Goal: Information Seeking & Learning: Learn about a topic

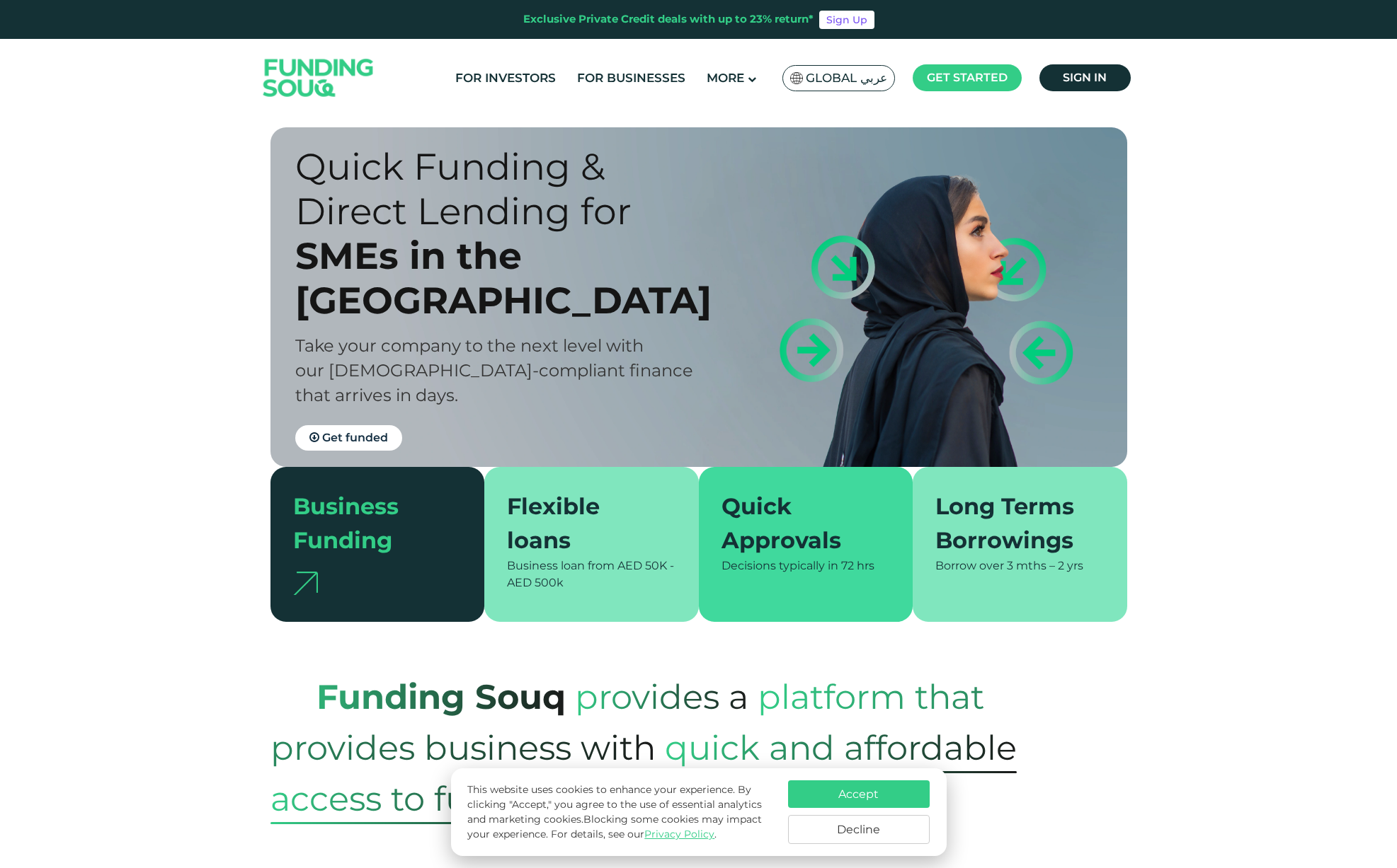
click at [846, 797] on button "Accept" at bounding box center [859, 794] width 142 height 28
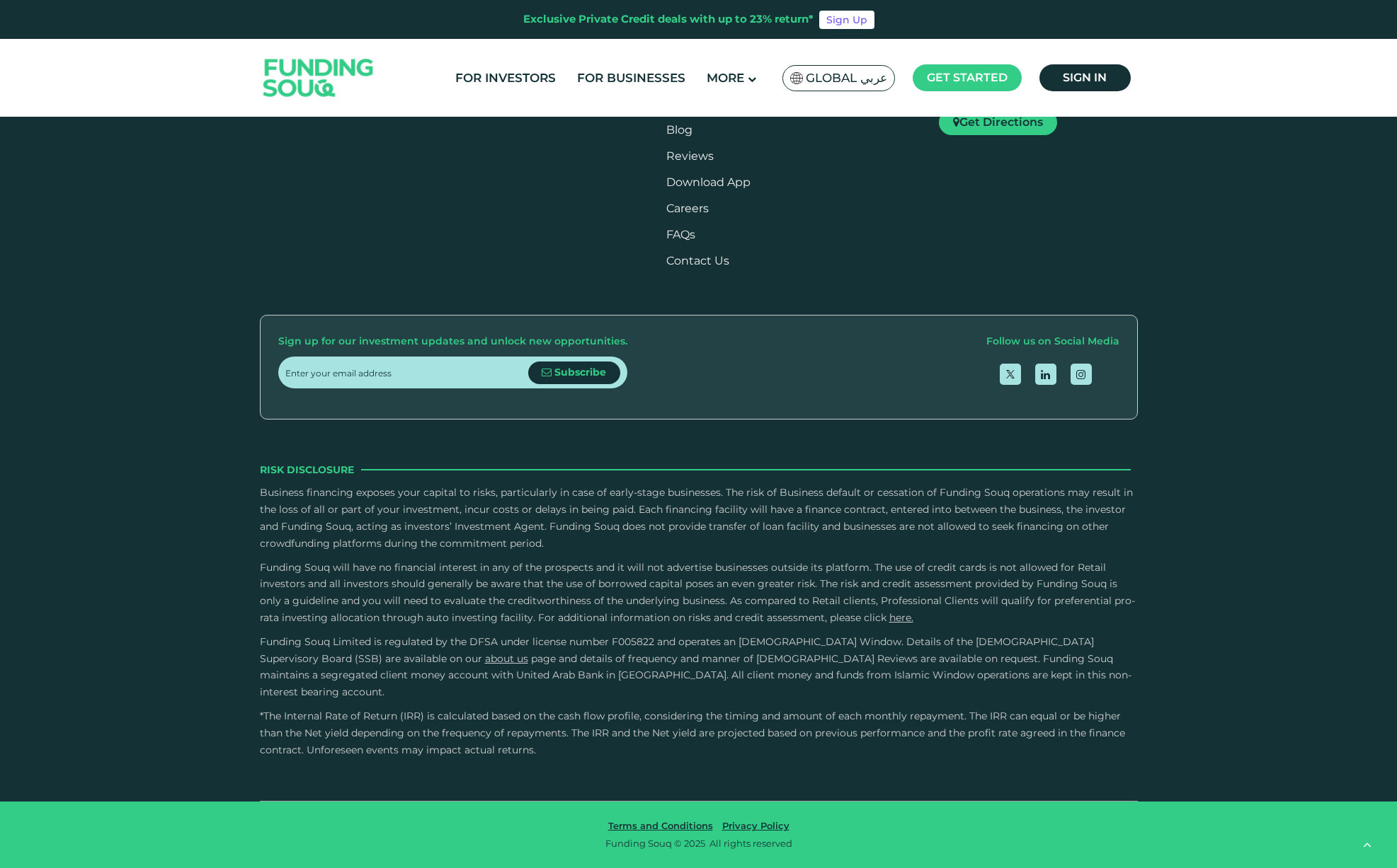
scroll to position [2410, 0]
click at [1128, 220] on div "Frequently Asked Questions What is the cost to borrow and what fees does Fundin…" at bounding box center [699, 46] width 878 height 347
click at [1126, 98] on button "Is it possible to have multiple contract facilities on the platform?" at bounding box center [698, 77] width 856 height 42
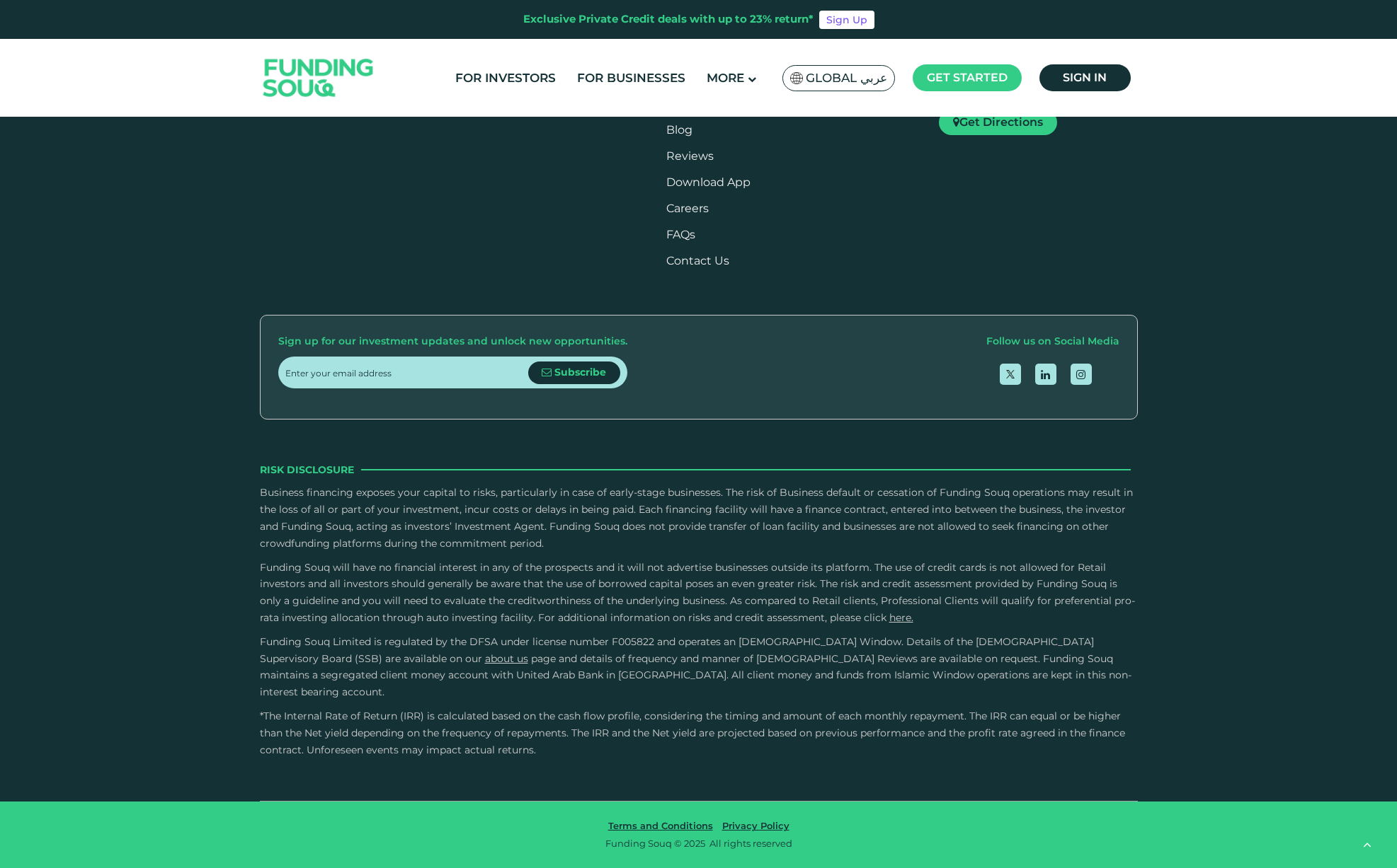
click at [1120, 189] on button "What is the due diligence process for businesses?" at bounding box center [698, 168] width 856 height 42
click at [1125, 280] on button "Is it possible to repay early and what are the associated penalties?" at bounding box center [698, 258] width 856 height 42
click at [1124, 355] on button "How do I make repayments?" at bounding box center [698, 334] width 856 height 42
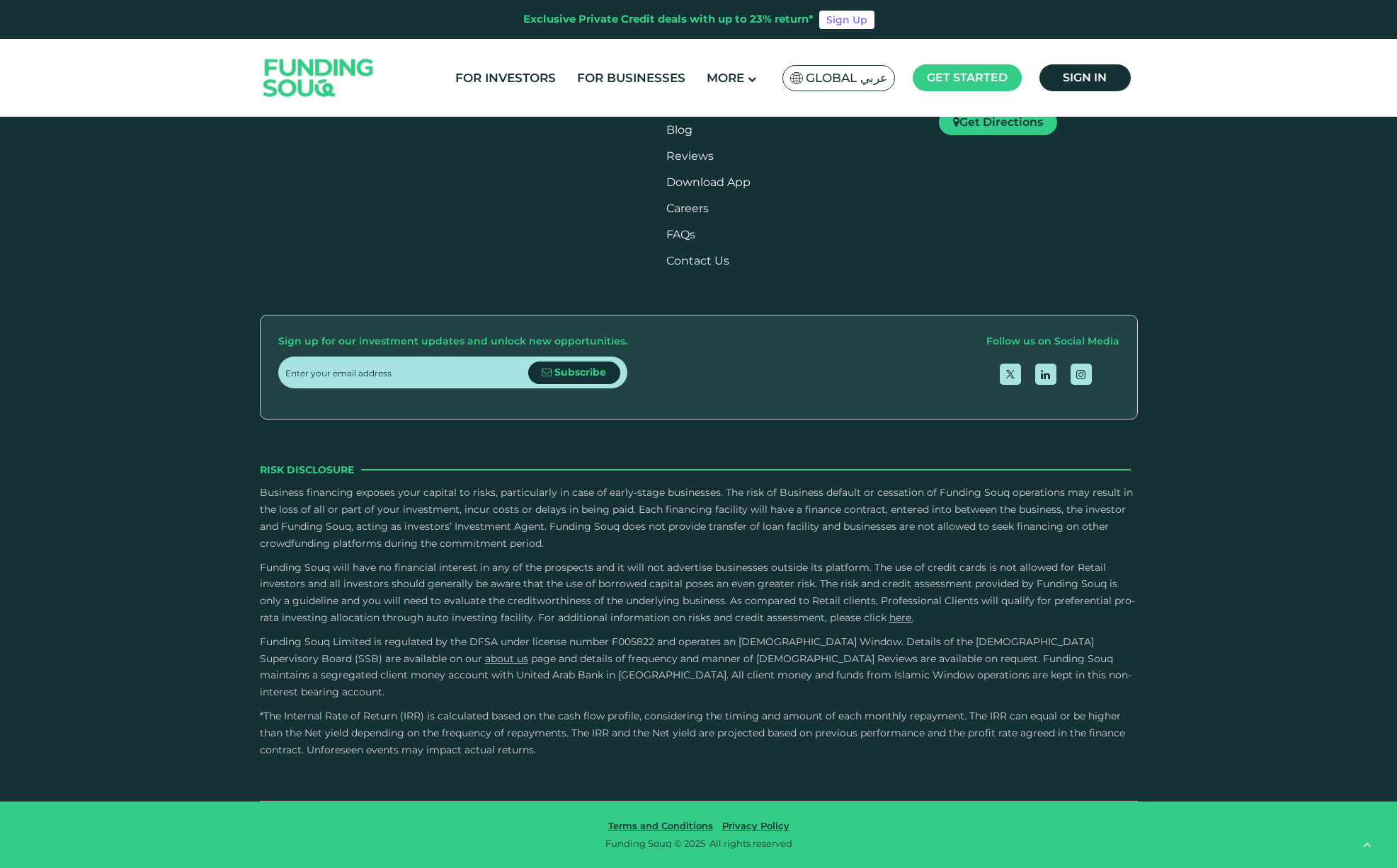
click at [695, 425] on link "More FAQs" at bounding box center [698, 413] width 91 height 26
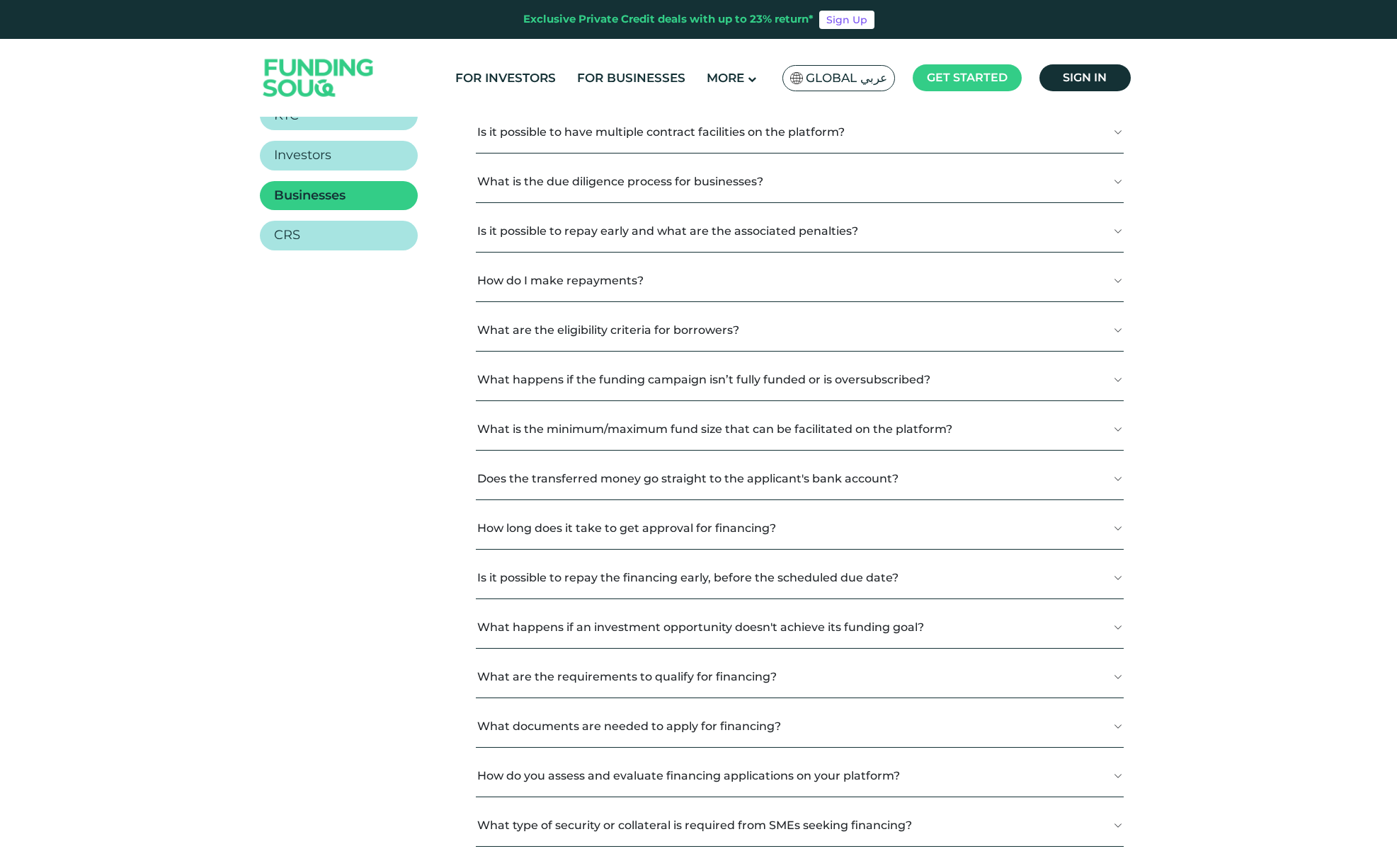
scroll to position [333, 0]
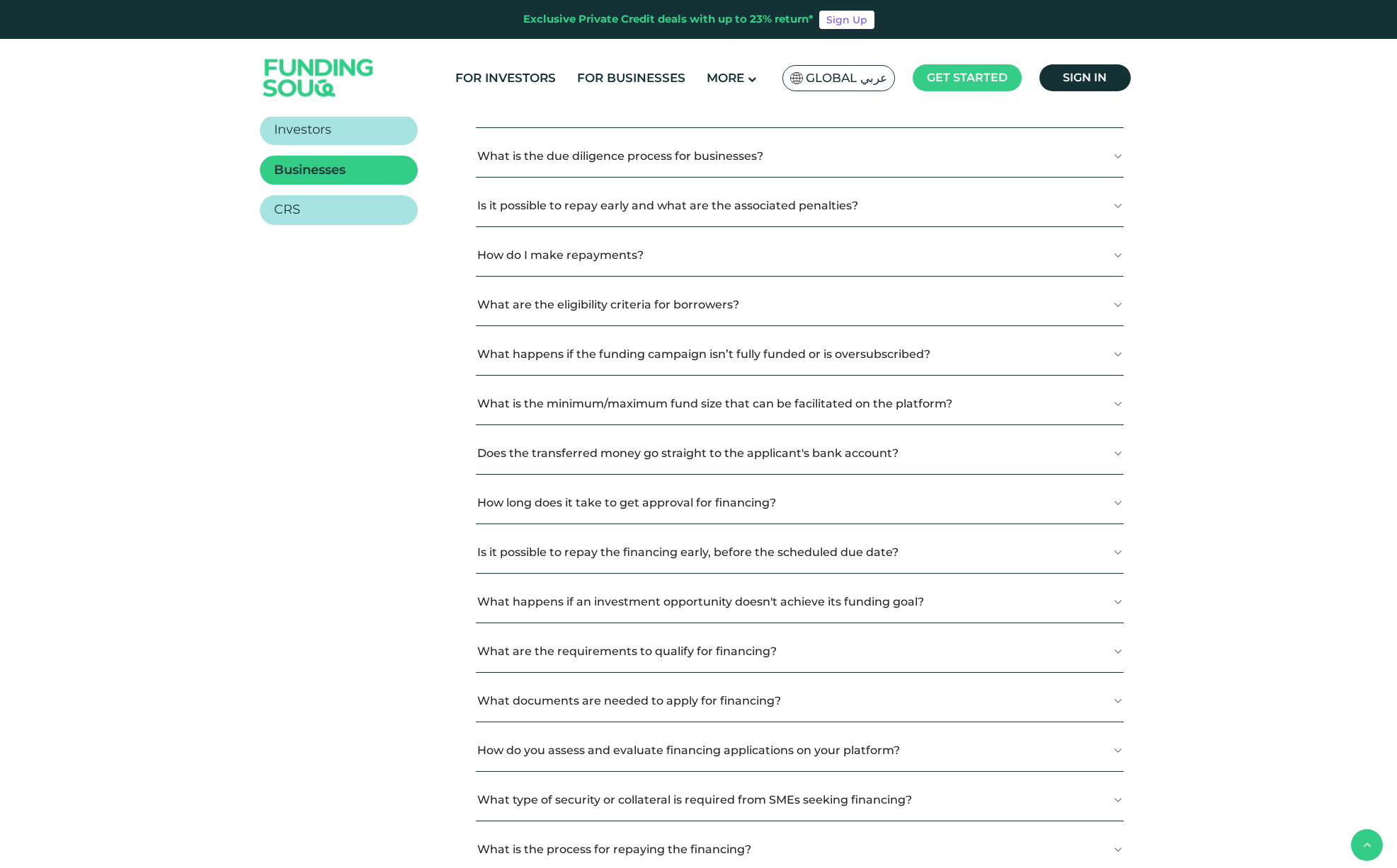
click at [1116, 651] on button "What are the requirements to qualify for financing?" at bounding box center [800, 651] width 648 height 42
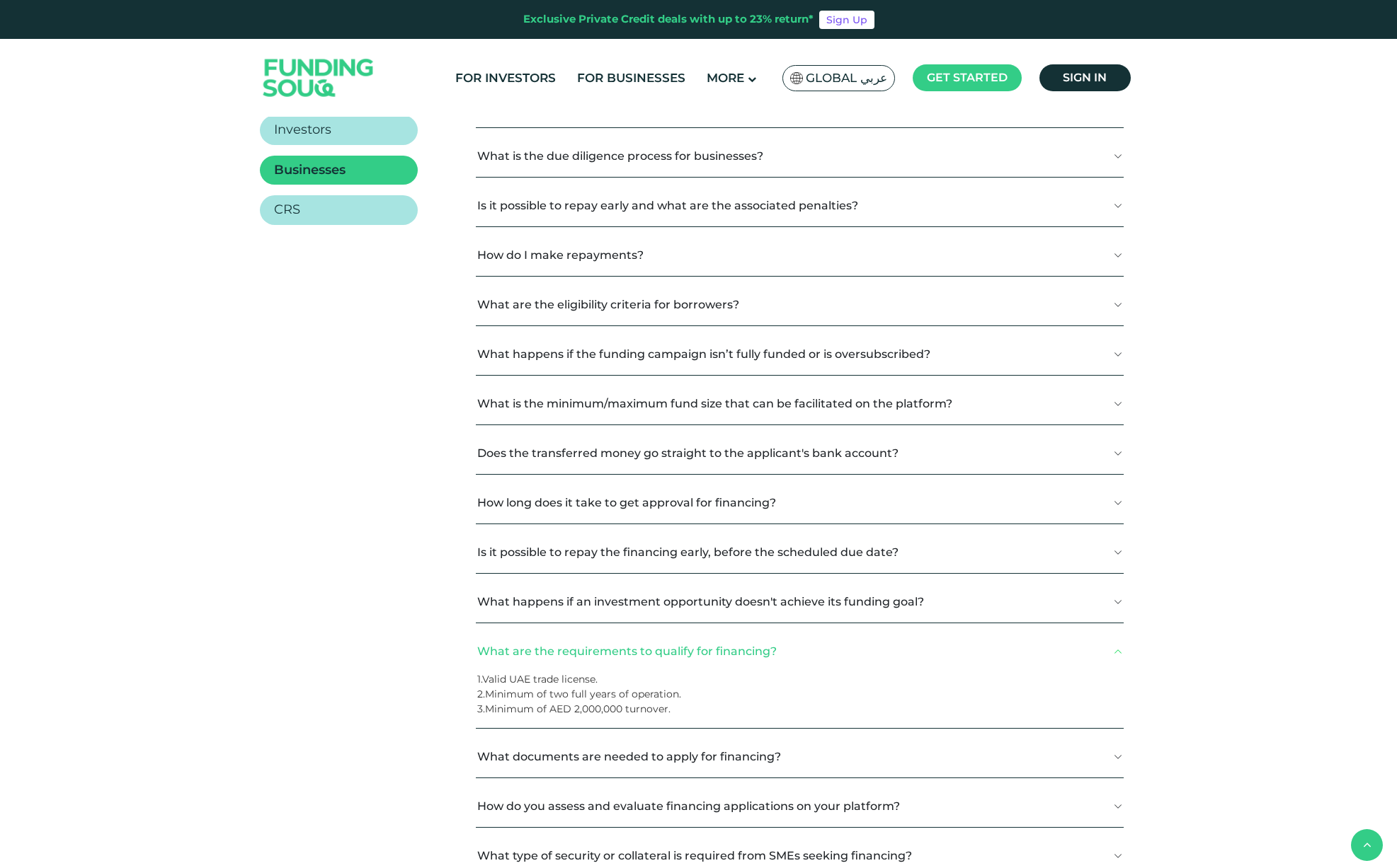
click at [1116, 594] on button "What happens if an investment opportunity doesn't achieve its funding goal?" at bounding box center [800, 601] width 648 height 42
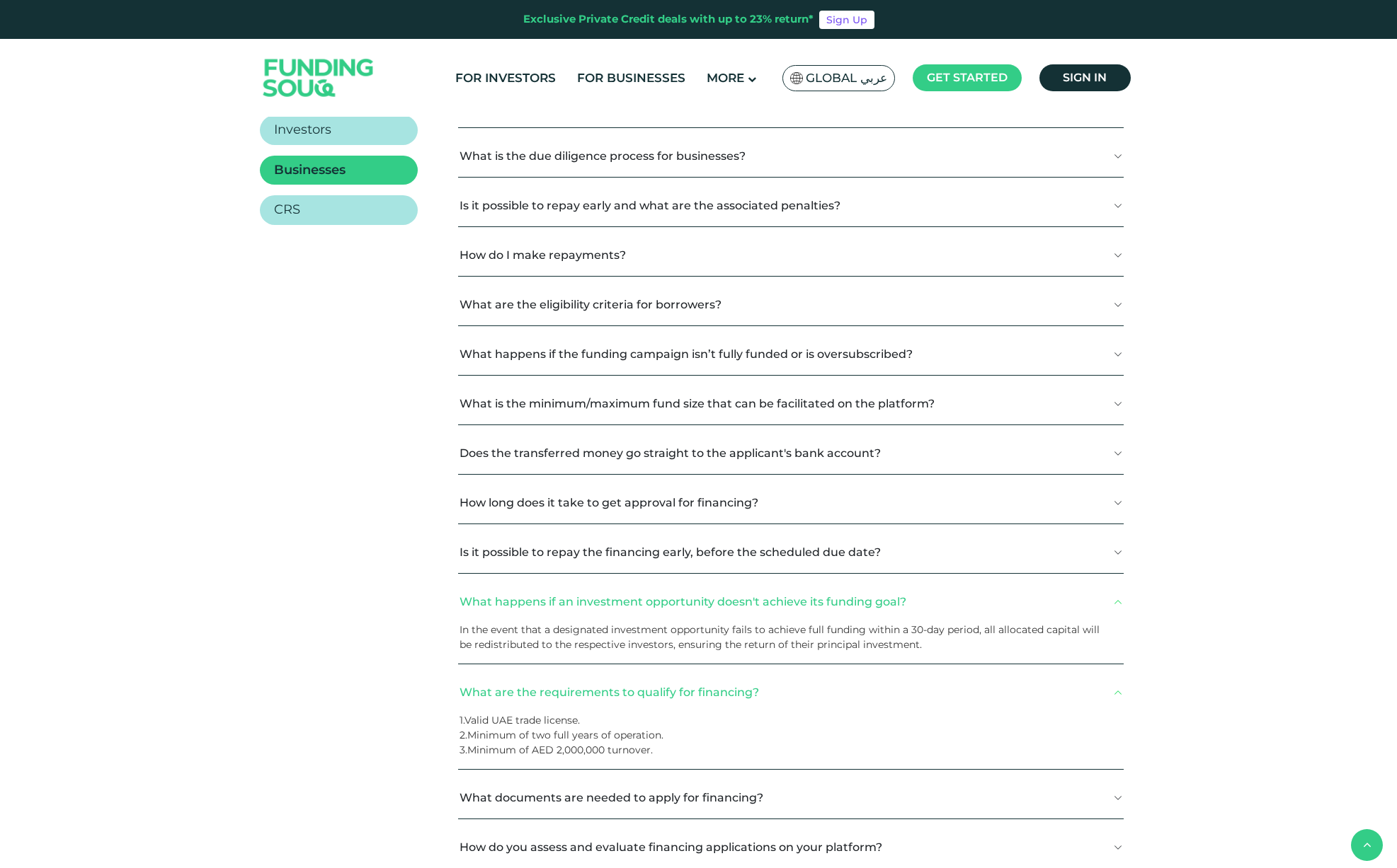
click at [1116, 551] on button "Is it possible to repay the financing early, before the scheduled due date?" at bounding box center [790, 552] width 665 height 42
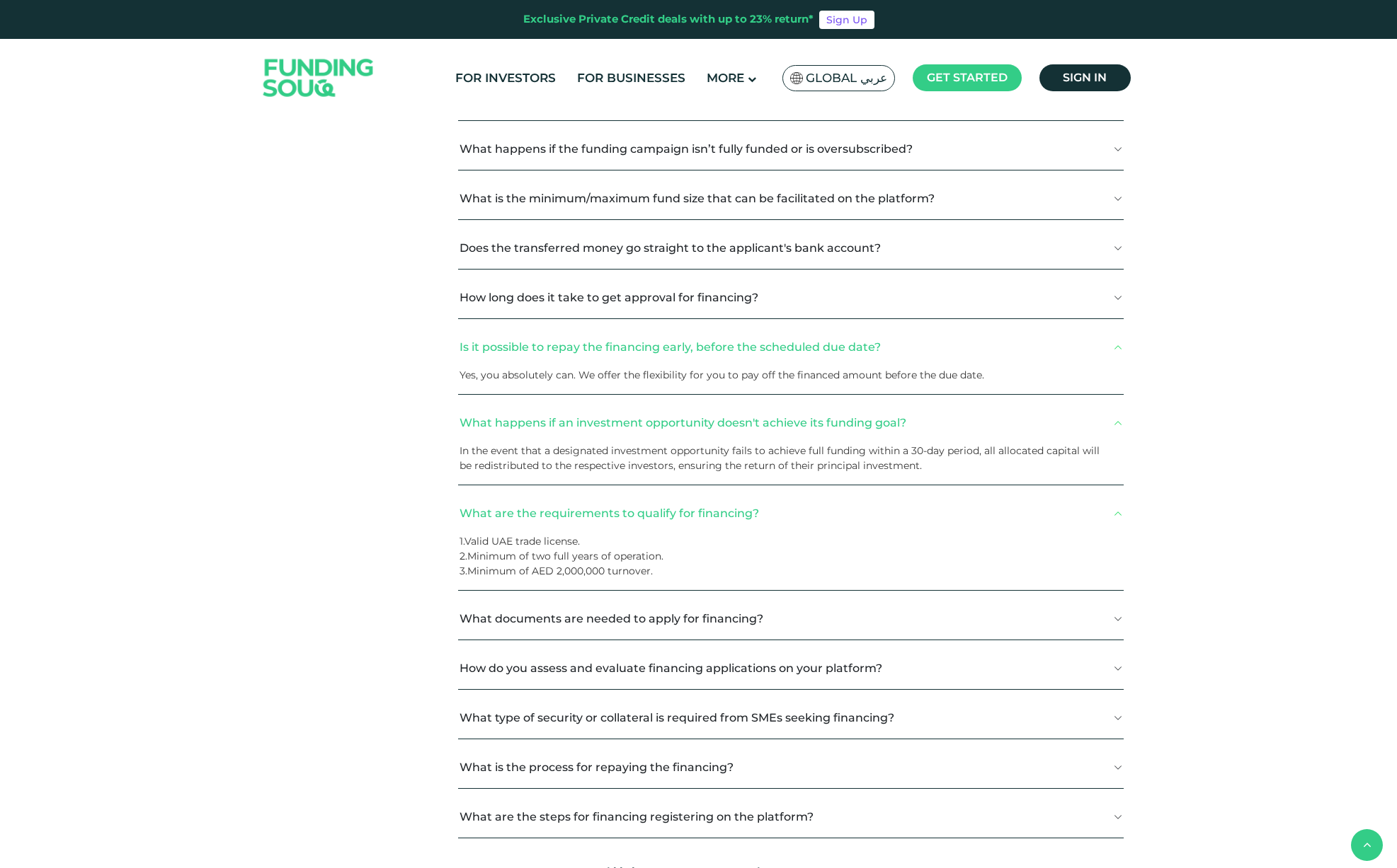
scroll to position [697, 0]
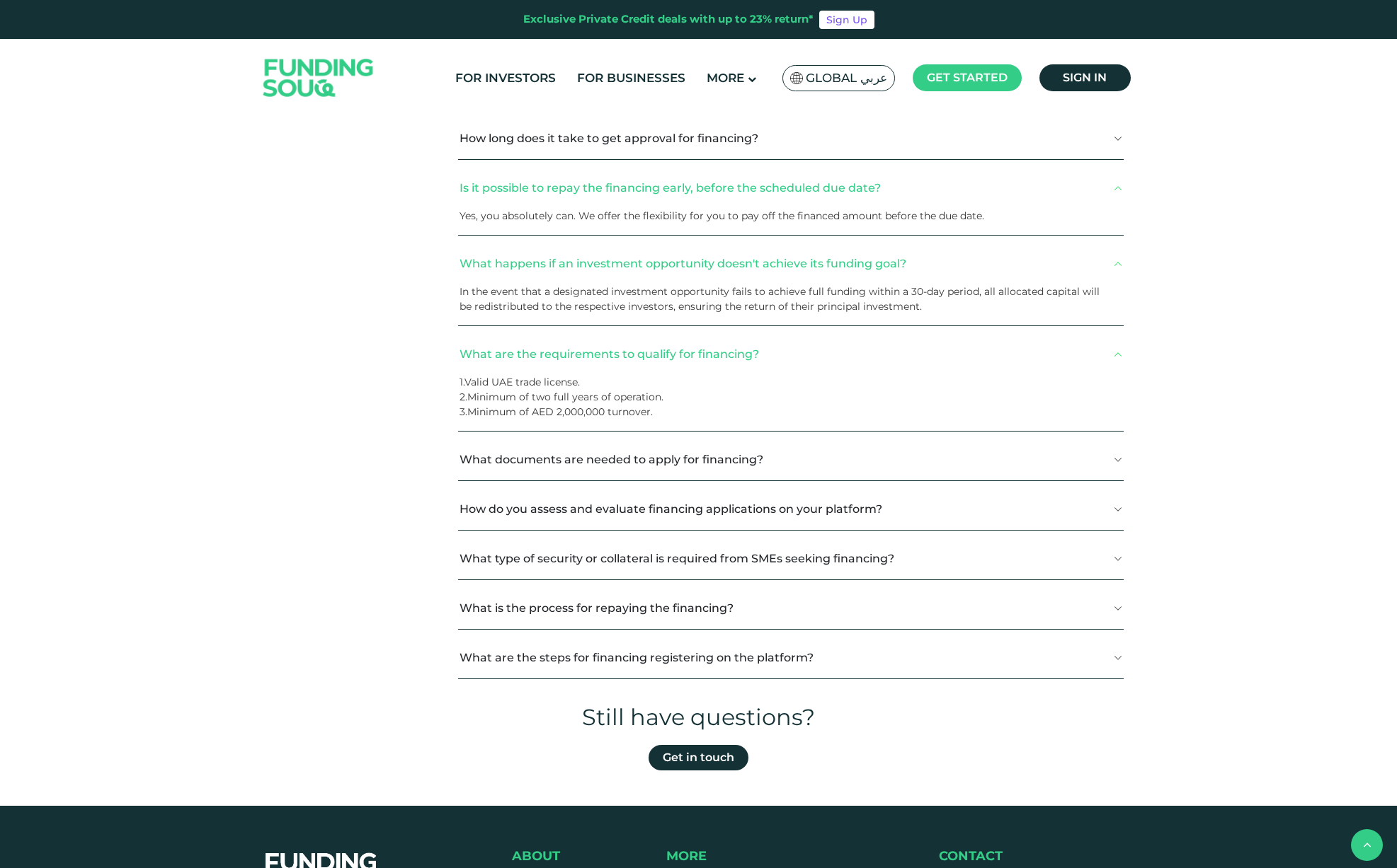
click at [1117, 465] on button "What documents are needed to apply for financing?" at bounding box center [790, 459] width 665 height 42
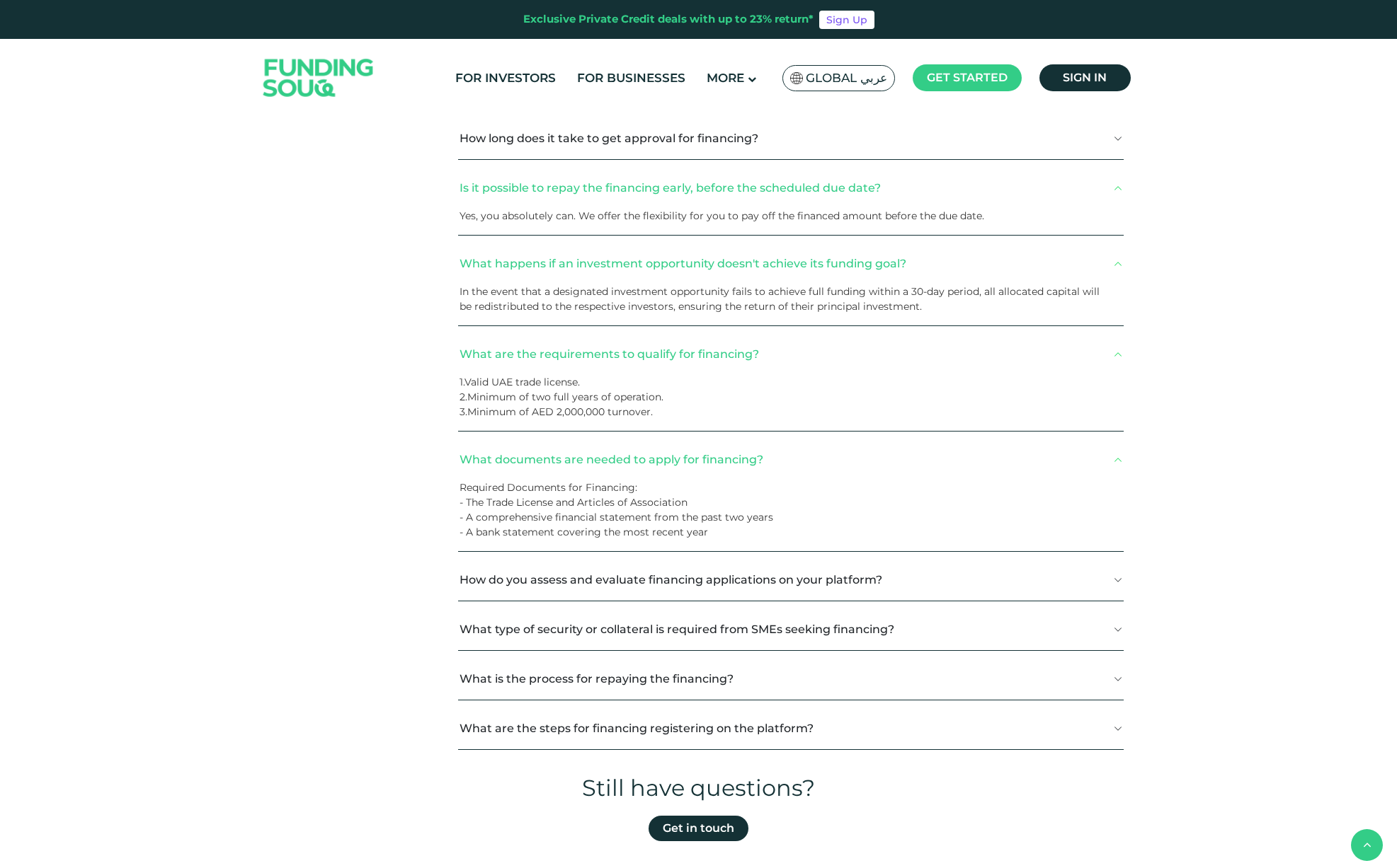
click at [1119, 578] on button "How do you assess and evaluate financing applications on your platform?" at bounding box center [790, 580] width 665 height 42
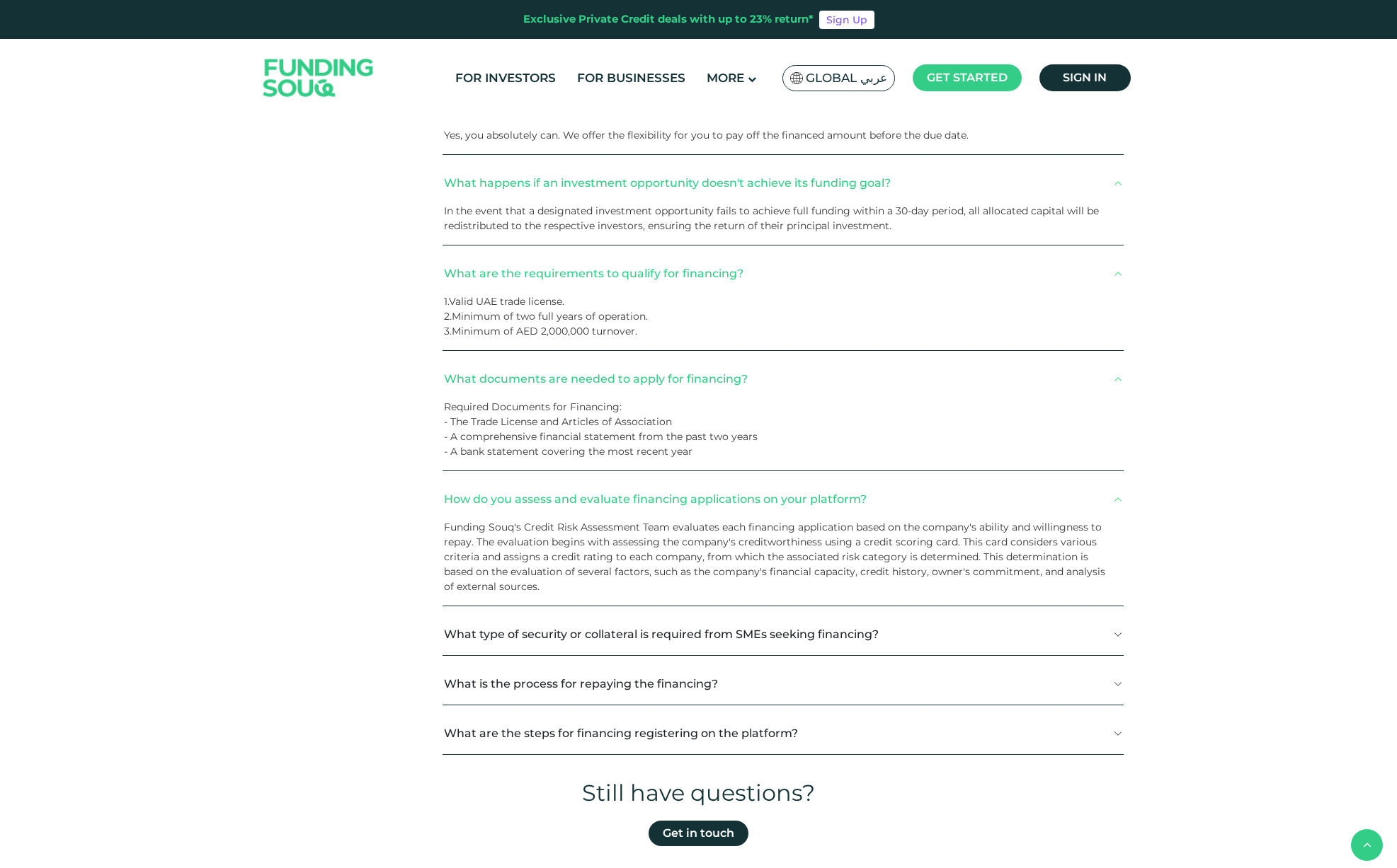
scroll to position [792, 0]
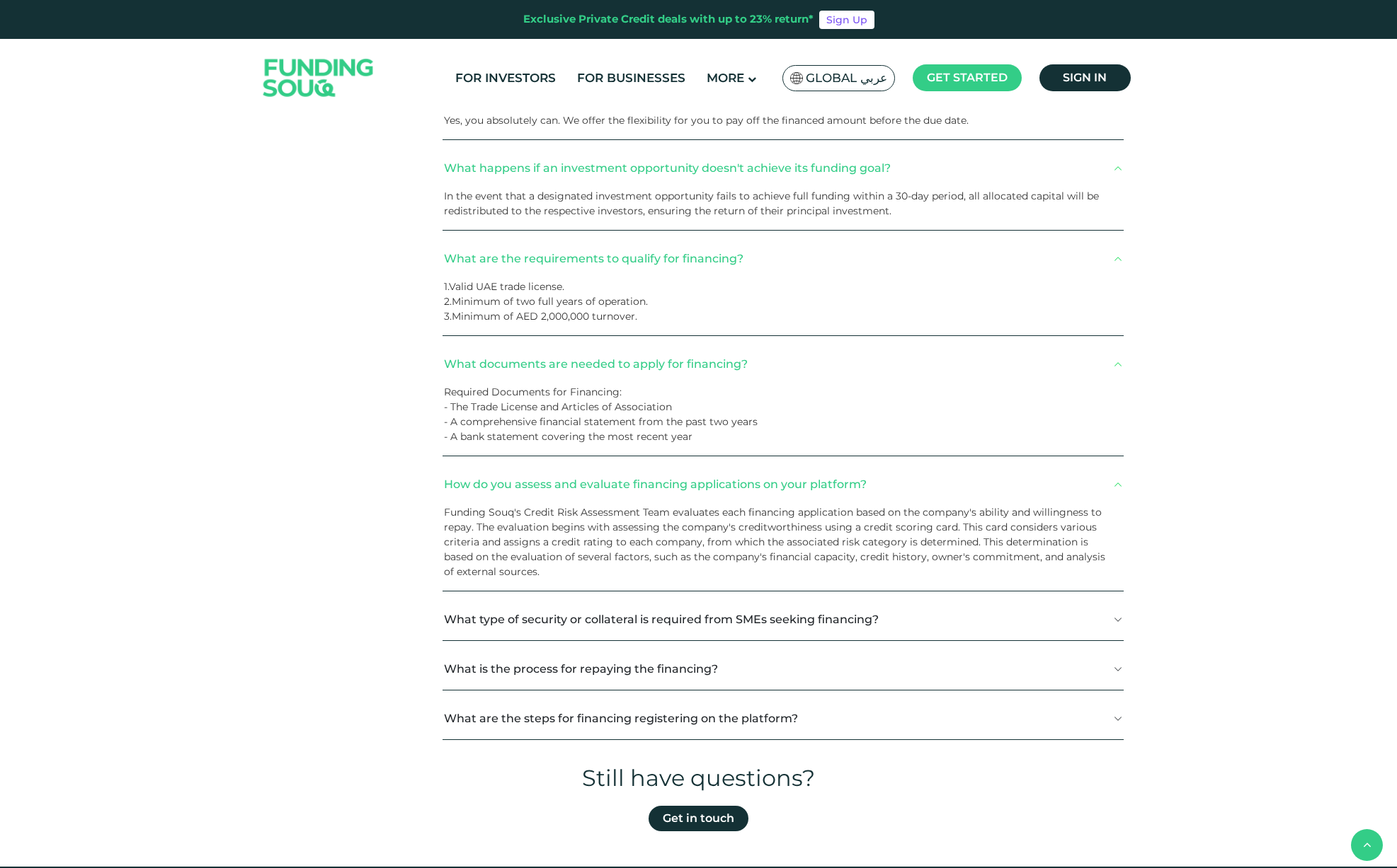
click at [1115, 621] on button "What type of security or collateral is required from SMEs seeking financing?" at bounding box center [782, 619] width 681 height 42
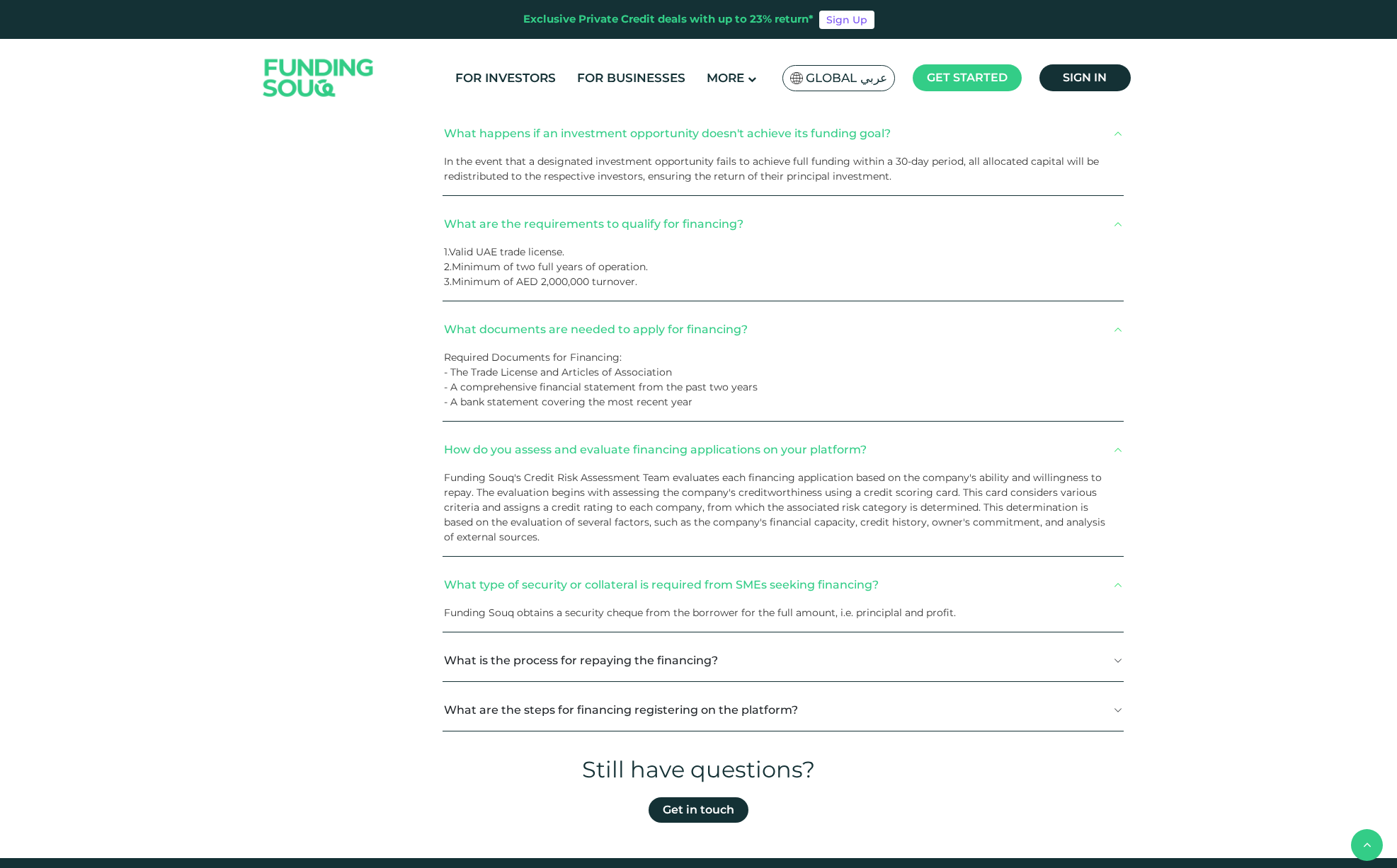
scroll to position [851, 0]
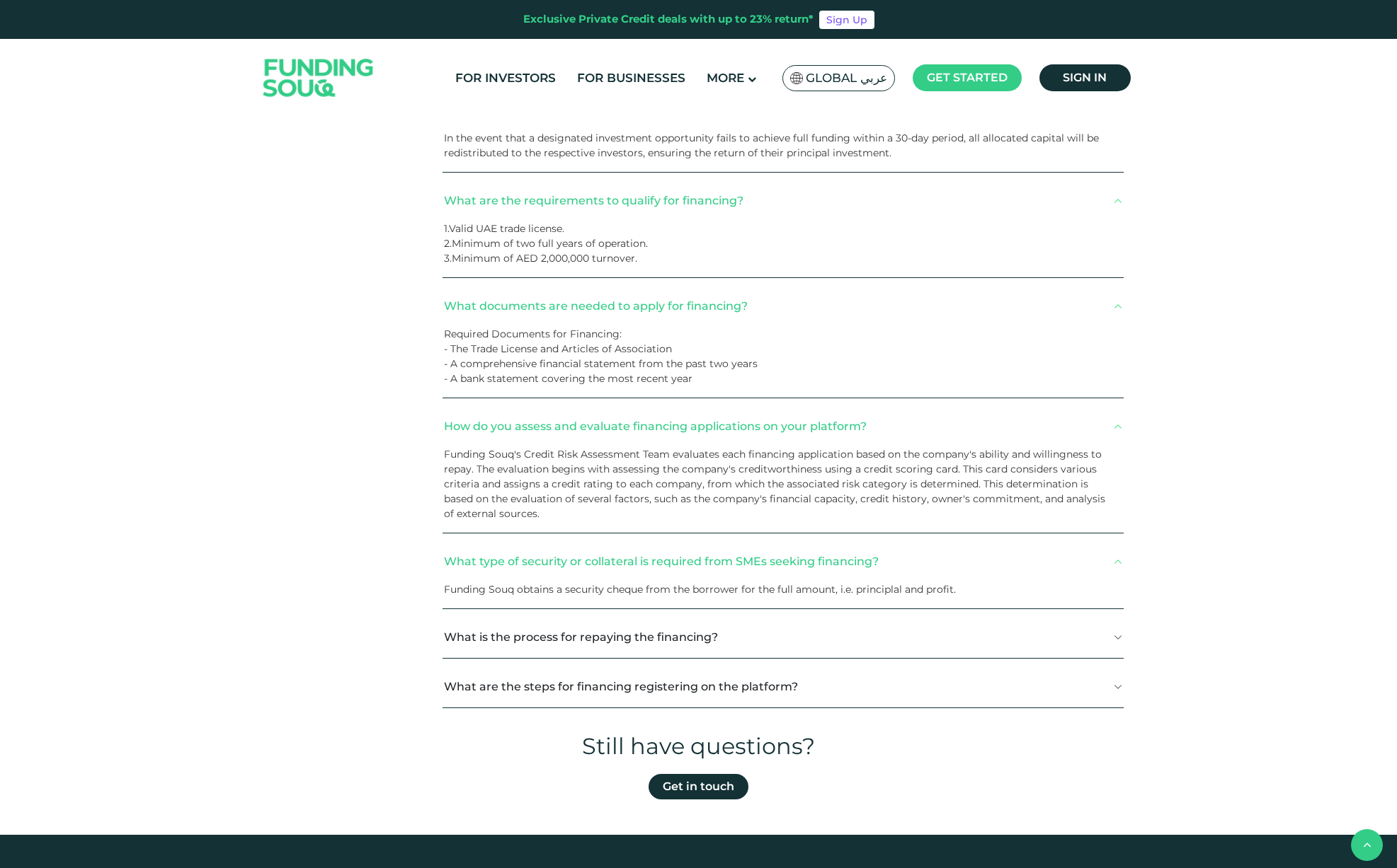
click at [1128, 636] on div "General KYC Investors Businesses CRS What is the cost to borrow and what fees d…" at bounding box center [699, 123] width 878 height 1212
click at [1124, 637] on div "General KYC Investors Businesses CRS What is the cost to borrow and what fees d…" at bounding box center [699, 123] width 878 height 1212
click at [1116, 640] on button "What is the process for repaying the financing?" at bounding box center [782, 637] width 681 height 42
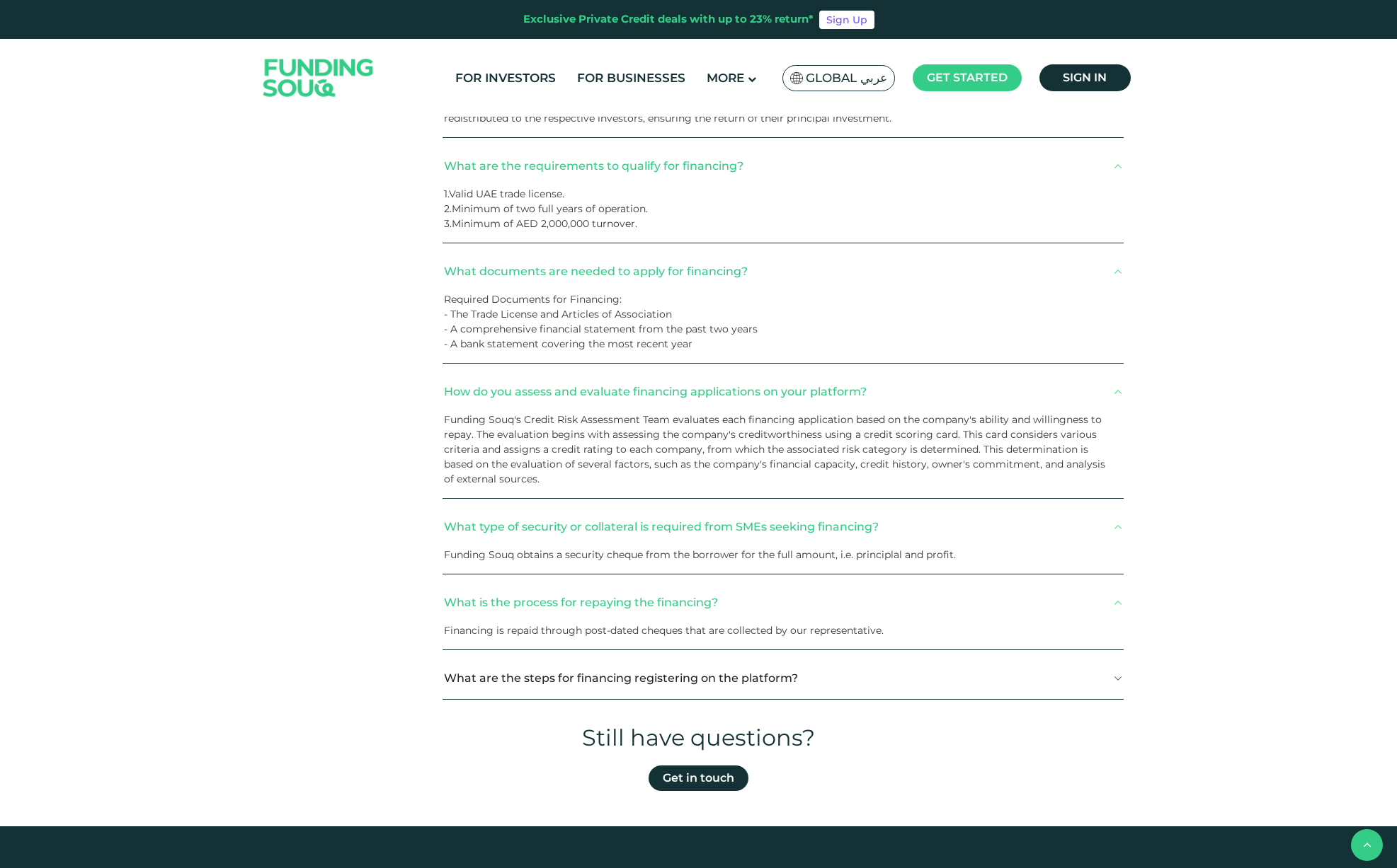
scroll to position [1107, 0]
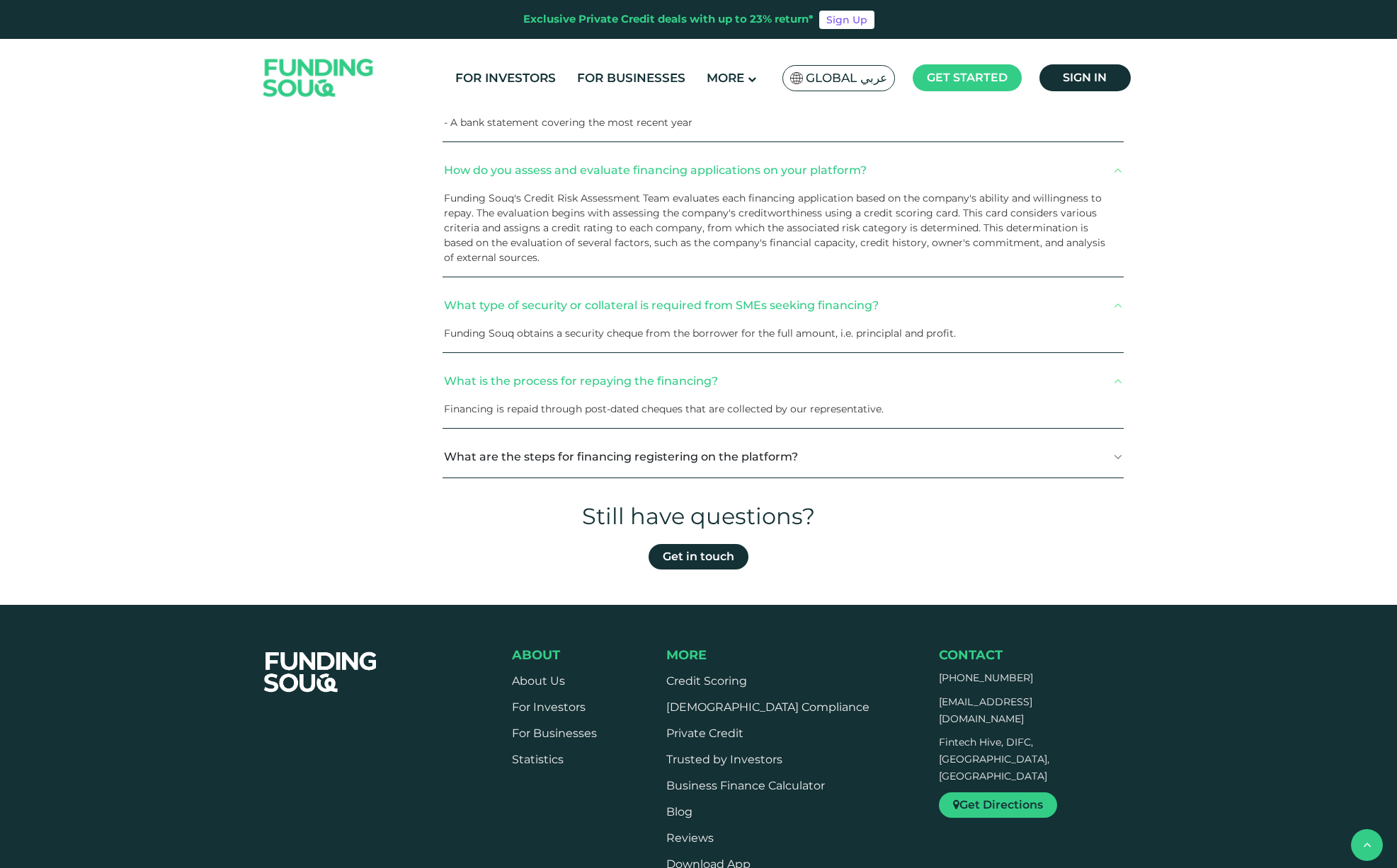
click at [1116, 460] on button "What are the steps for financing registering on the platform?" at bounding box center [782, 457] width 681 height 42
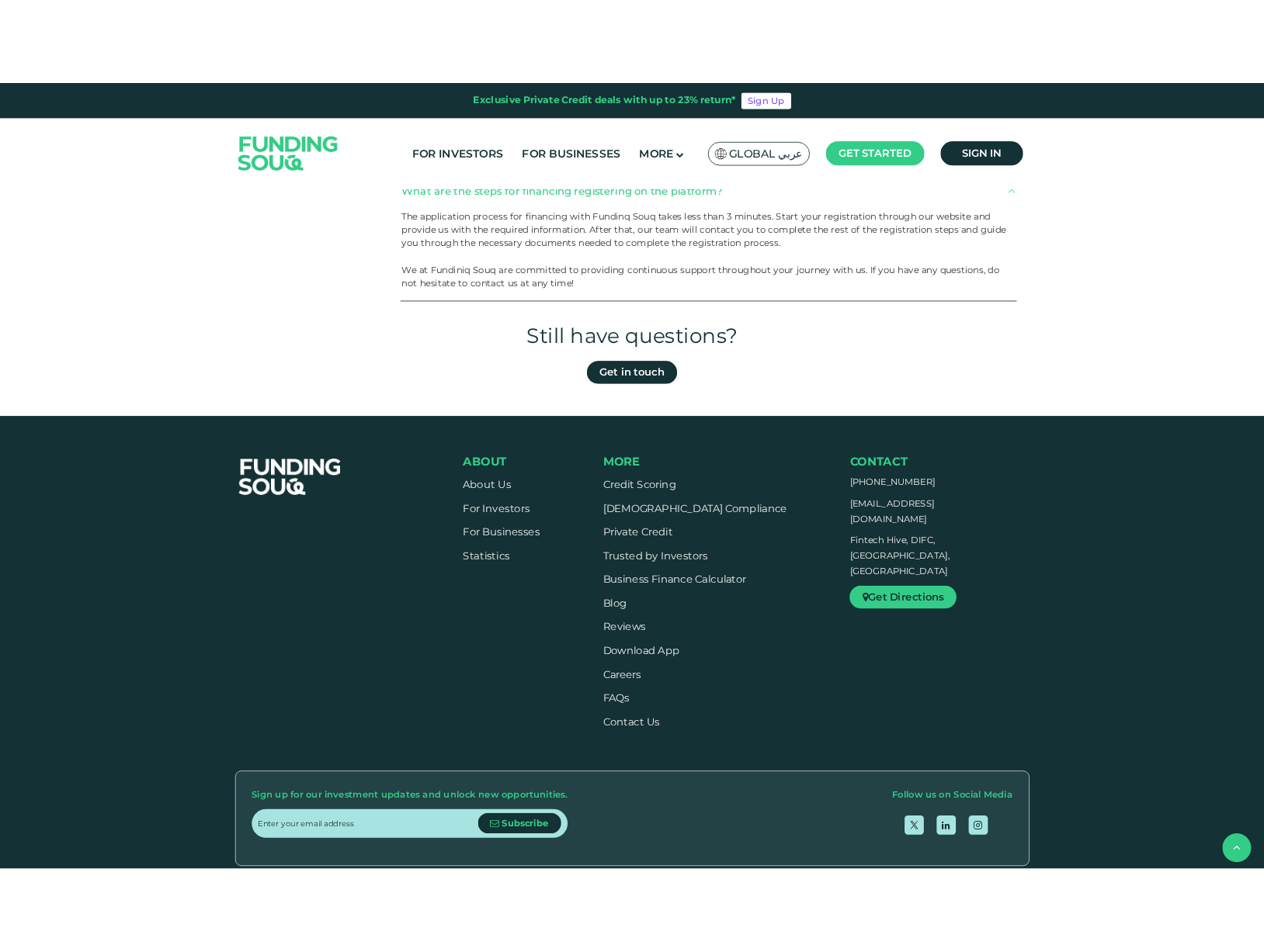
scroll to position [1627, 0]
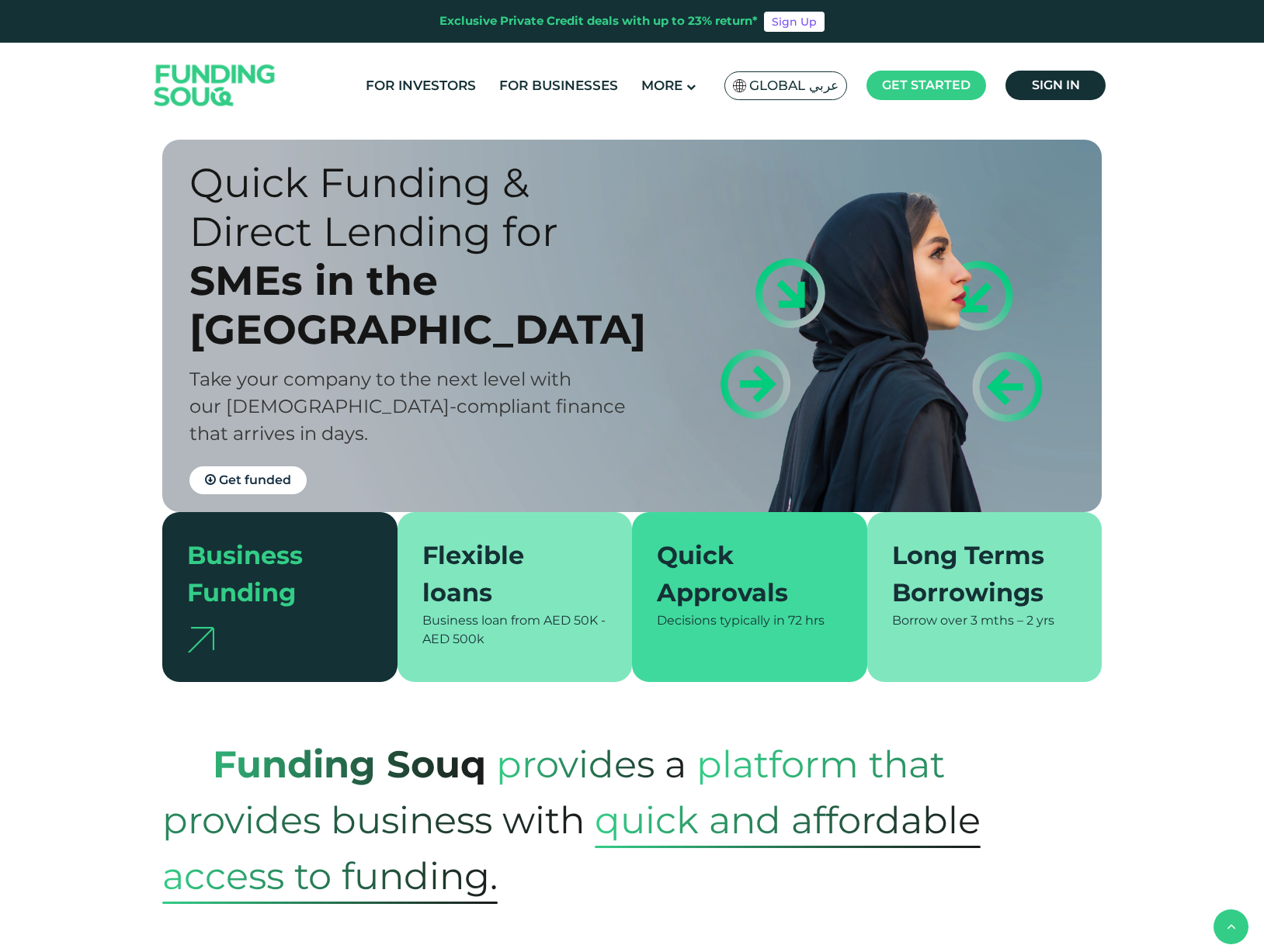
scroll to position [2939, 0]
